Goal: Navigation & Orientation: Find specific page/section

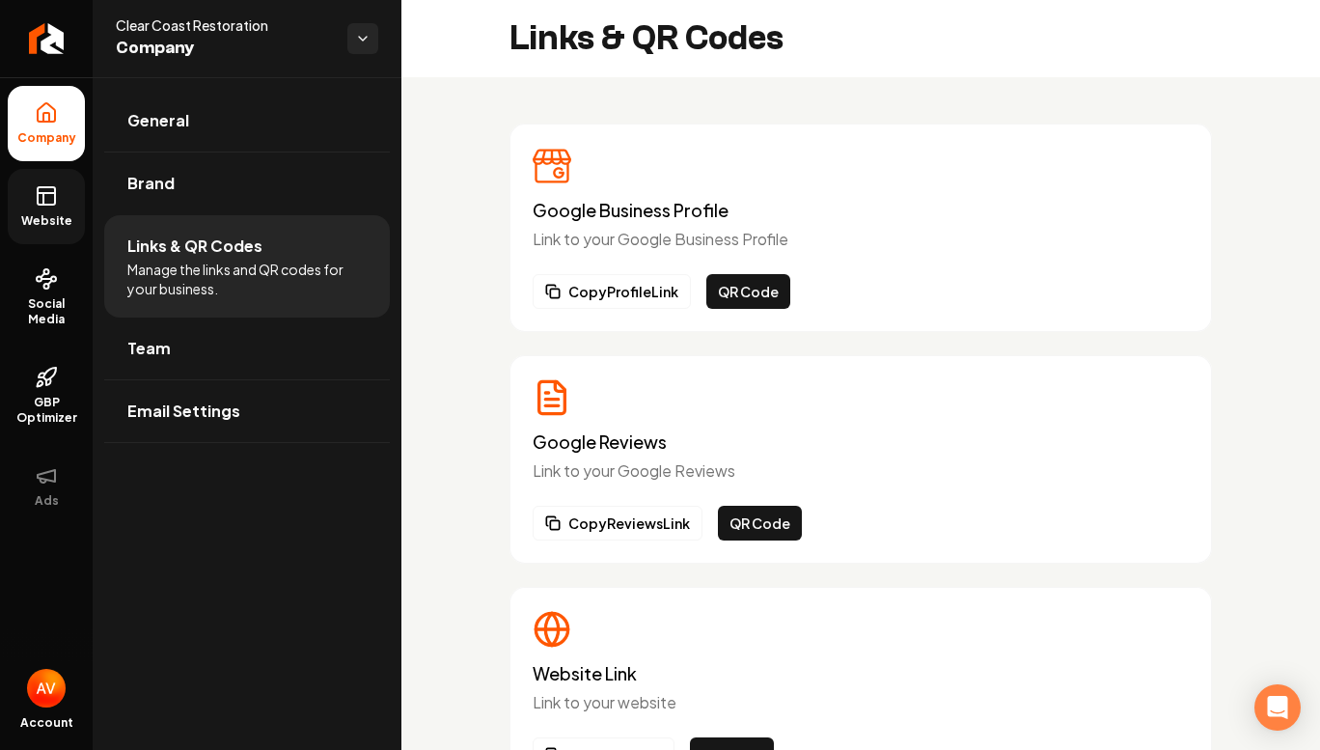
click at [49, 205] on rect at bounding box center [46, 195] width 17 height 17
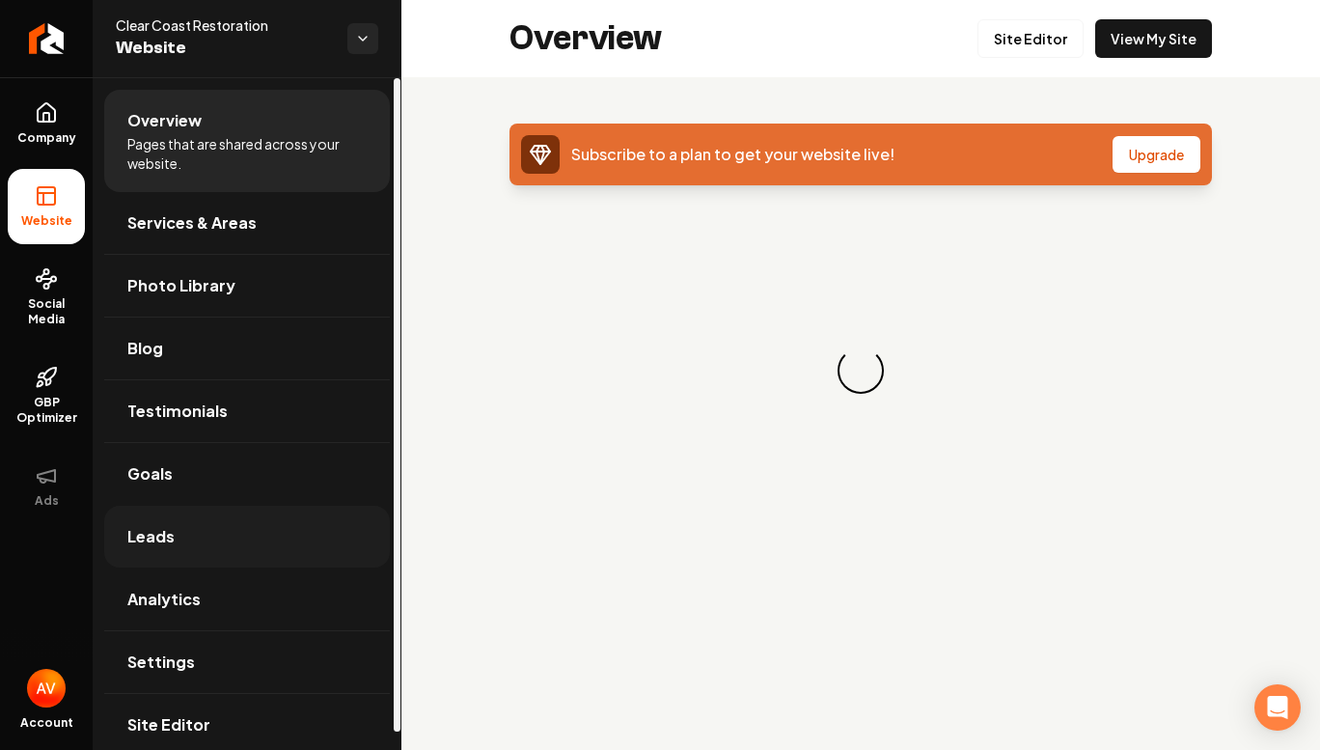
click at [217, 530] on link "Leads" at bounding box center [247, 537] width 286 height 62
